Goal: Task Accomplishment & Management: Use online tool/utility

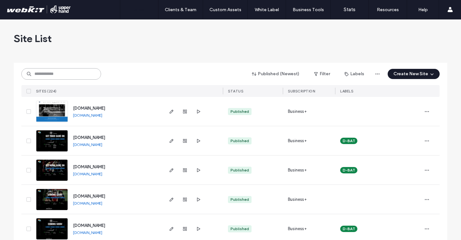
click at [84, 75] on input at bounding box center [61, 73] width 80 height 11
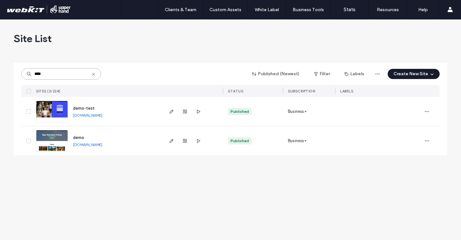
type input "****"
click at [99, 143] on link "demo.upperhand.com" at bounding box center [87, 144] width 29 height 5
click at [173, 140] on use "button" at bounding box center [172, 141] width 4 height 4
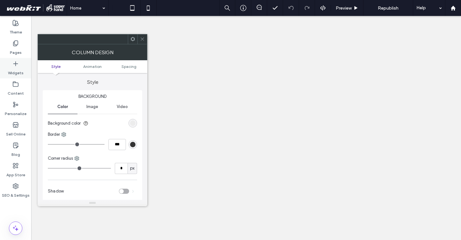
click at [14, 64] on icon at bounding box center [15, 64] width 6 height 6
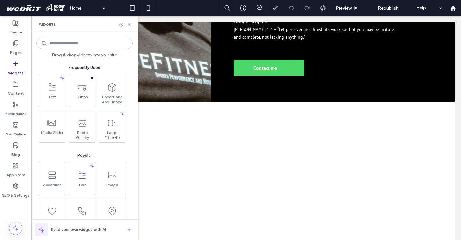
click at [90, 43] on input at bounding box center [84, 43] width 96 height 11
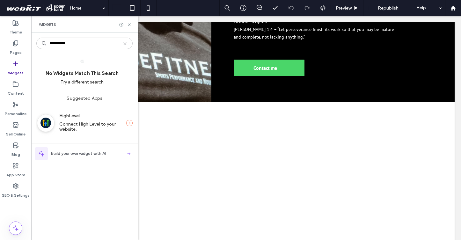
type input "**********"
click at [90, 121] on label "HighLevel" at bounding box center [90, 116] width 62 height 12
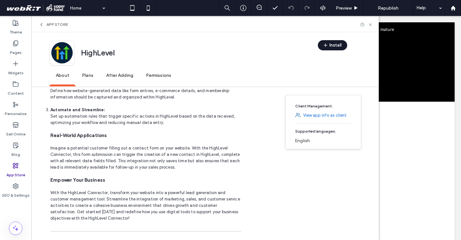
scroll to position [401, 0]
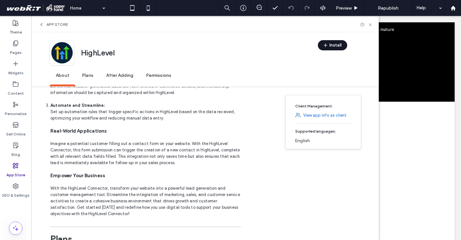
click at [327, 46] on icon "button" at bounding box center [325, 45] width 5 height 5
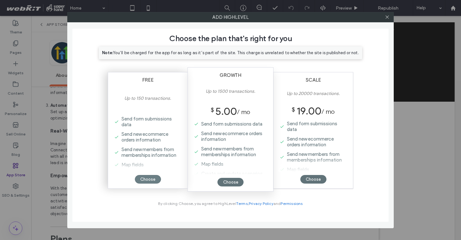
click at [147, 178] on div "Choose" at bounding box center [148, 179] width 26 height 9
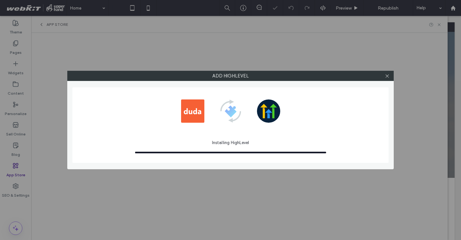
scroll to position [0, 0]
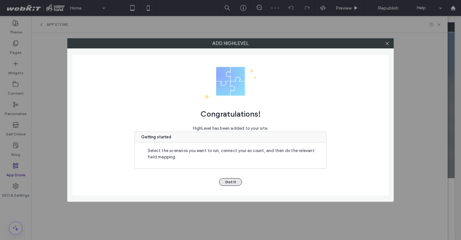
click at [230, 182] on button "Got It" at bounding box center [230, 182] width 23 height 8
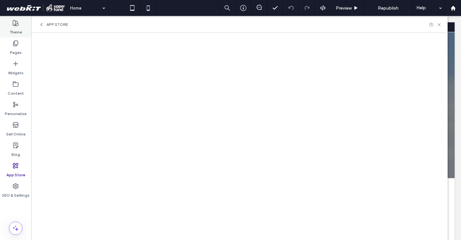
click at [14, 36] on div "Theme" at bounding box center [15, 27] width 31 height 20
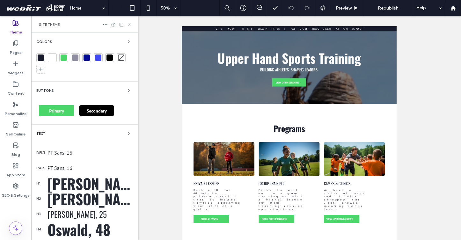
click at [129, 23] on icon at bounding box center [129, 24] width 5 height 5
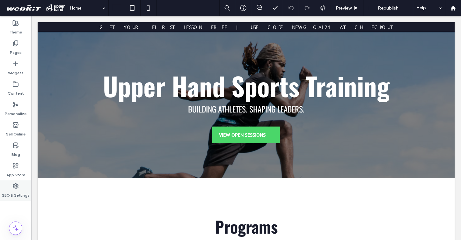
click at [13, 192] on label "SEO & Settings" at bounding box center [16, 193] width 28 height 9
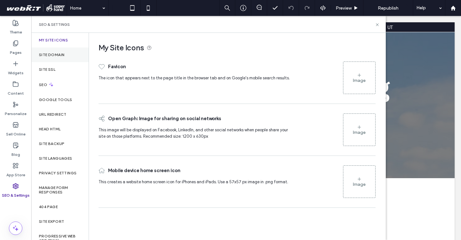
click at [62, 56] on label "Site Domain" at bounding box center [52, 55] width 26 height 4
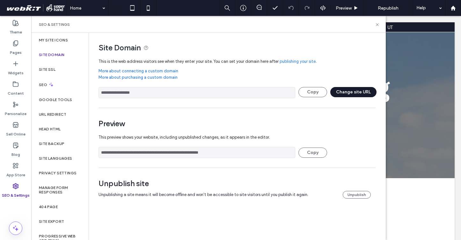
click at [29, 10] on span at bounding box center [36, 8] width 62 height 13
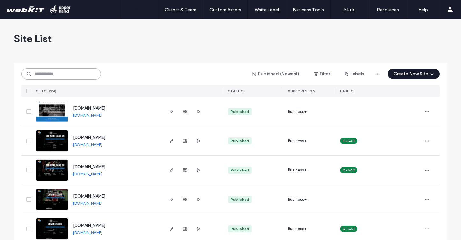
click at [68, 76] on input at bounding box center [61, 73] width 80 height 11
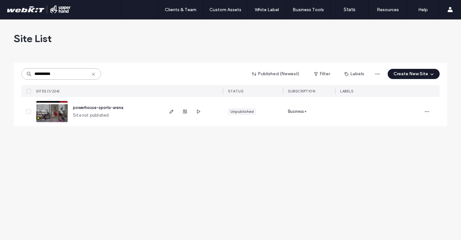
type input "**********"
click at [85, 106] on span "powerhouse-sports-arena" at bounding box center [98, 107] width 50 height 5
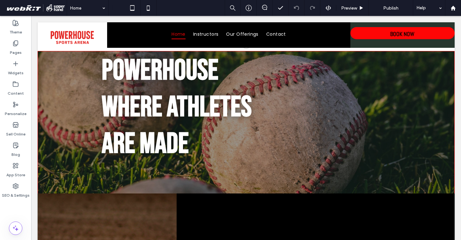
click at [355, 8] on span "Preview" at bounding box center [349, 7] width 16 height 5
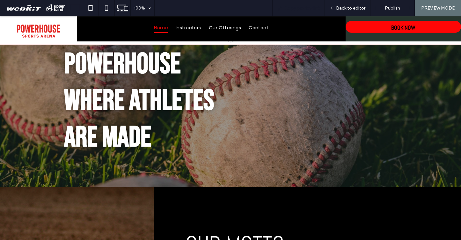
click at [299, 8] on span "Copy preview link" at bounding box center [301, 7] width 35 height 5
click at [90, 6] on icon at bounding box center [90, 8] width 13 height 13
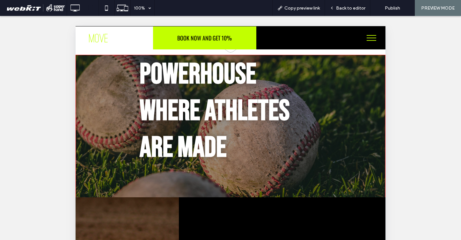
click at [216, 39] on span "BOOK NOW AND GET 10%" at bounding box center [204, 38] width 55 height 15
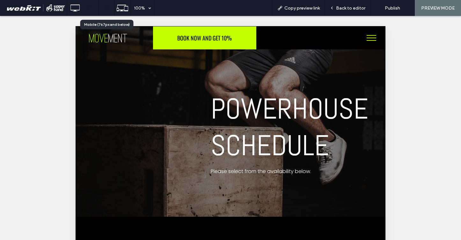
click at [107, 9] on icon at bounding box center [106, 8] width 13 height 13
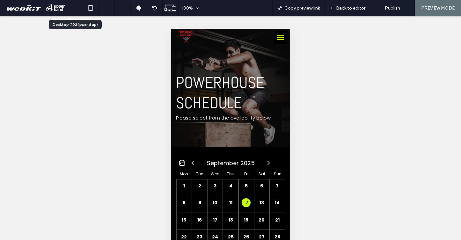
click at [75, 7] on icon at bounding box center [75, 8] width 13 height 13
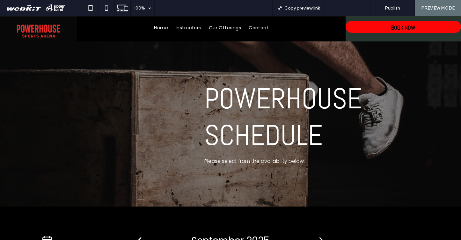
click at [352, 10] on span "Back to editor" at bounding box center [350, 7] width 29 height 5
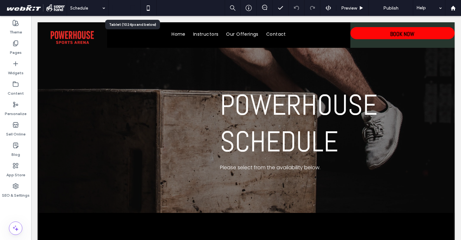
click at [139, 7] on div at bounding box center [133, 8] width 16 height 13
